Goal: Complete application form

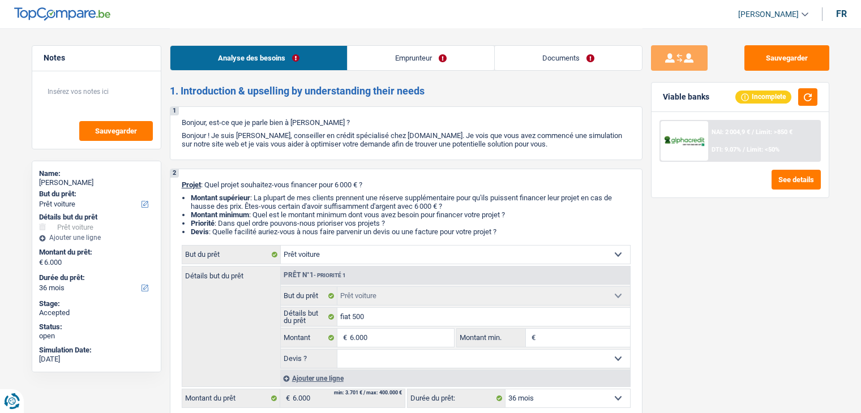
select select "car"
select select "36"
select select "car"
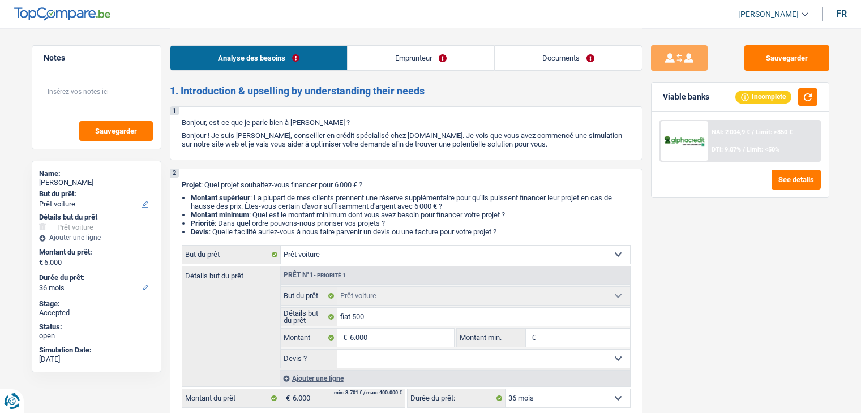
select select "36"
select select "privateEmployee"
select select "netSalary"
select select "mealVouchers"
select select "liveWithParents"
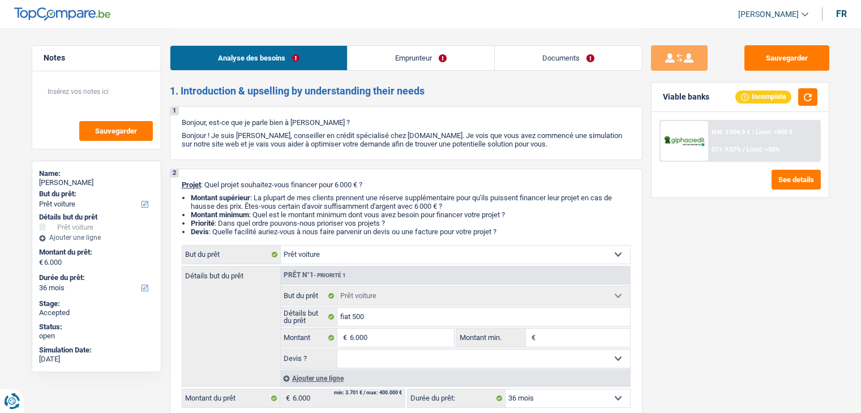
select select "car"
select select "36"
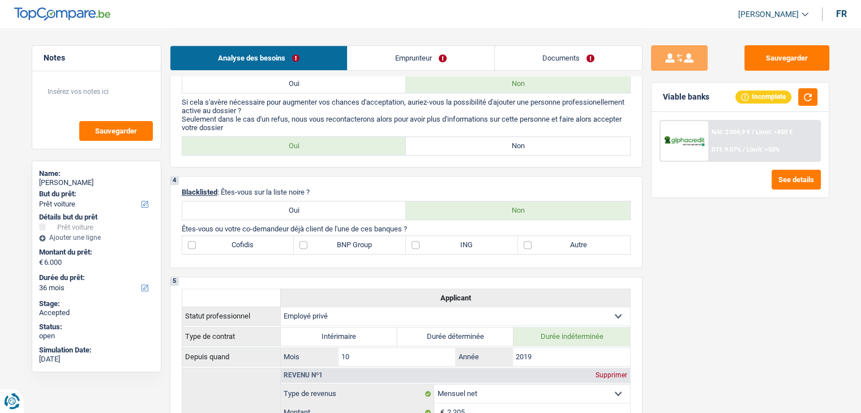
scroll to position [315, 0]
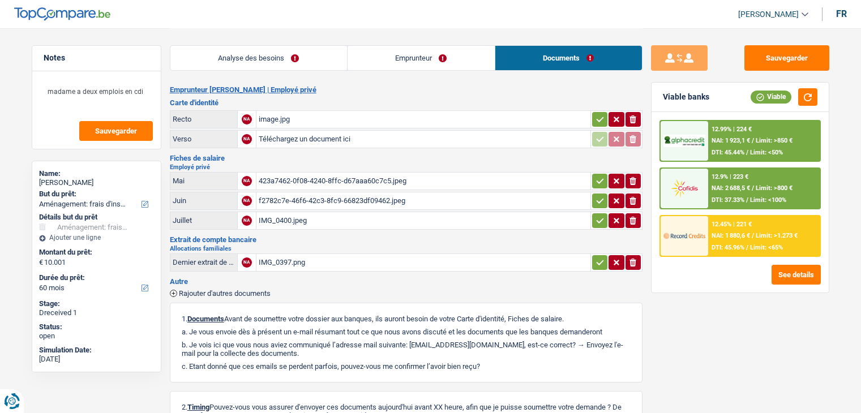
select select "movingOrInstallation"
select select "60"
